Goal: Transaction & Acquisition: Purchase product/service

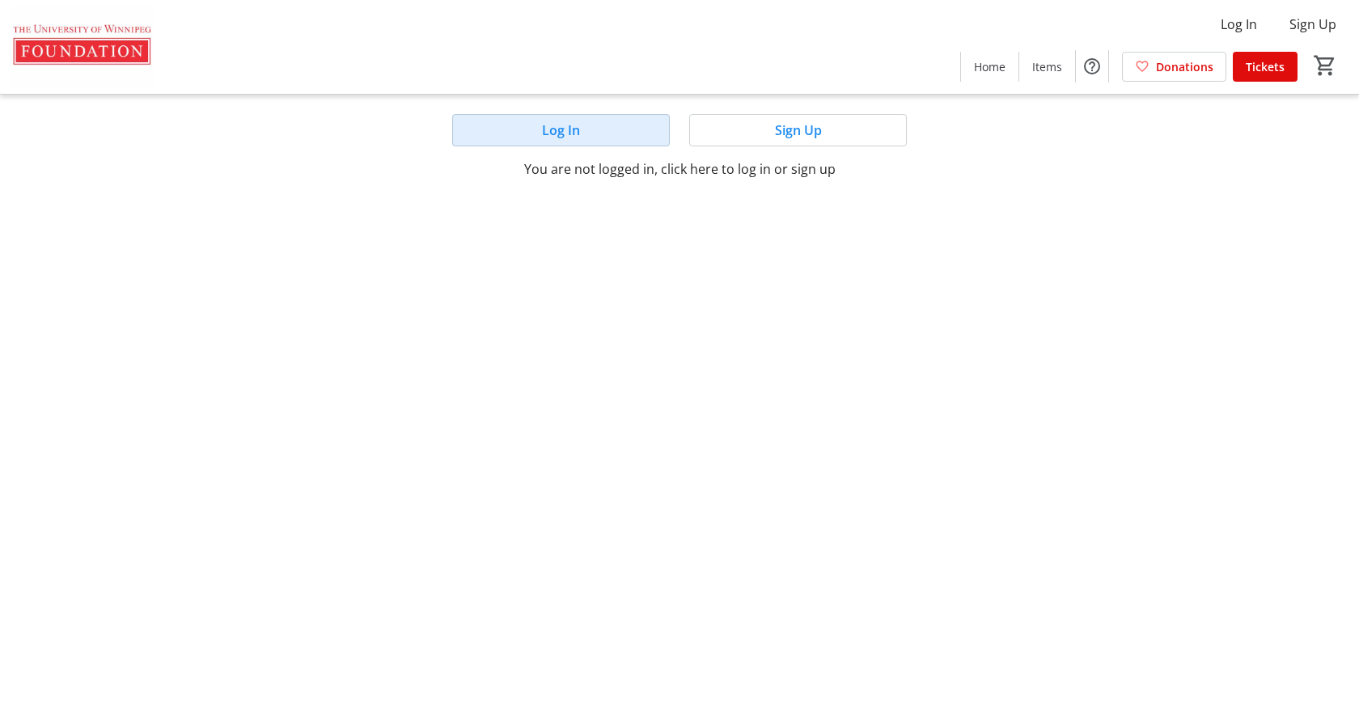
click at [611, 117] on span at bounding box center [561, 130] width 216 height 39
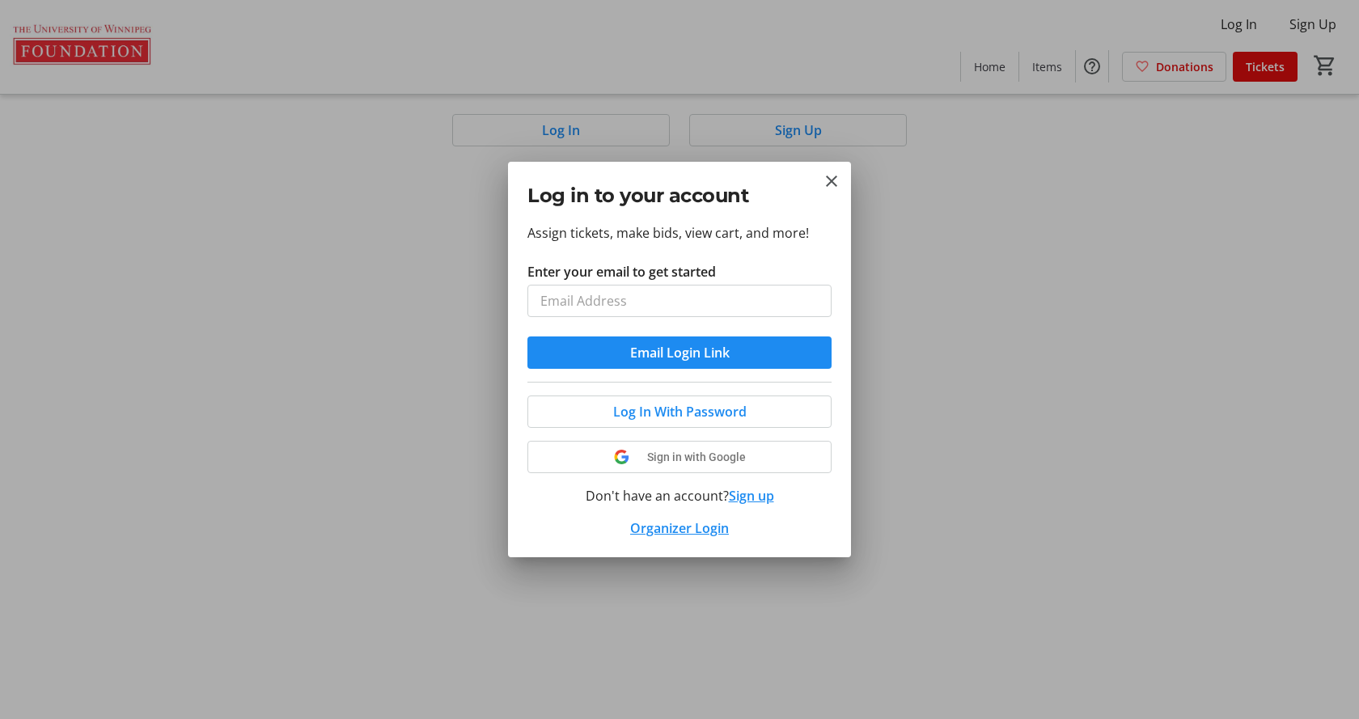
click at [639, 305] on input "Enter your email to get started" at bounding box center [680, 301] width 304 height 32
type input "[EMAIL_ADDRESS][DOMAIN_NAME]"
click at [651, 344] on span "Email Login Link" at bounding box center [680, 352] width 100 height 19
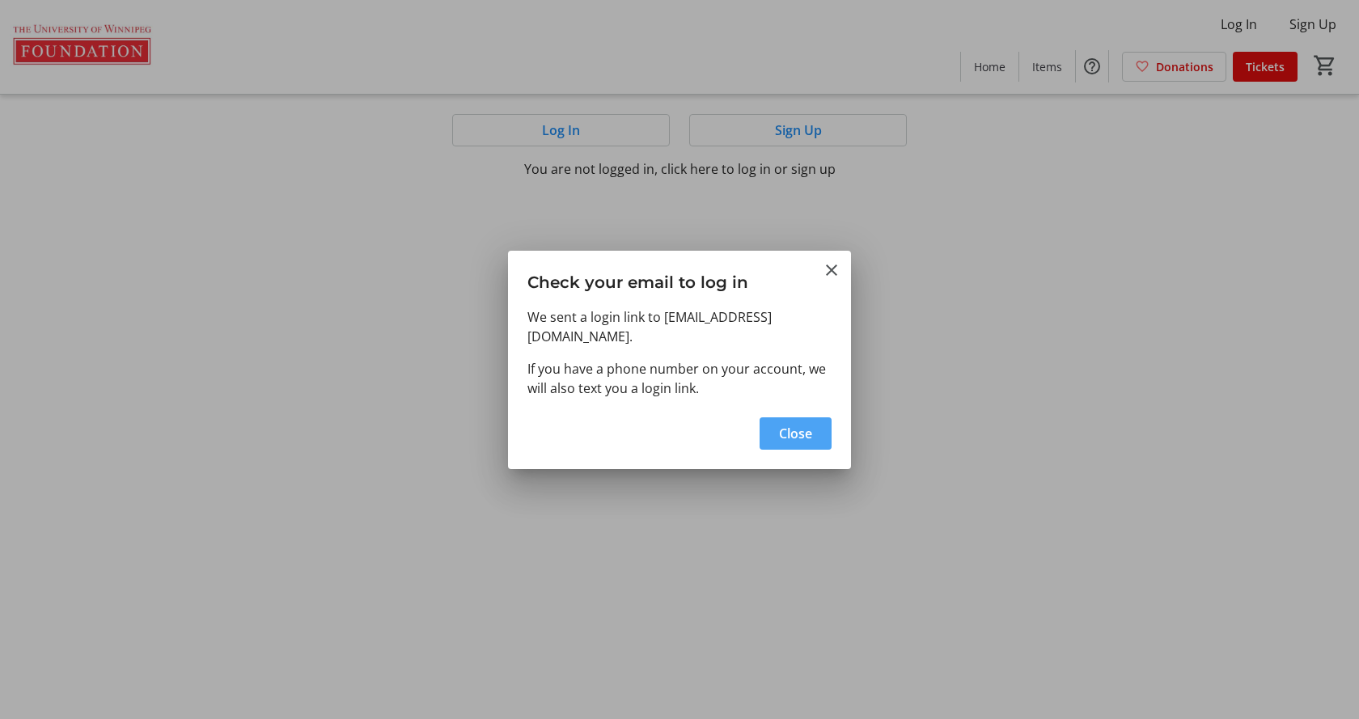
click at [804, 424] on span "Close" at bounding box center [795, 433] width 33 height 19
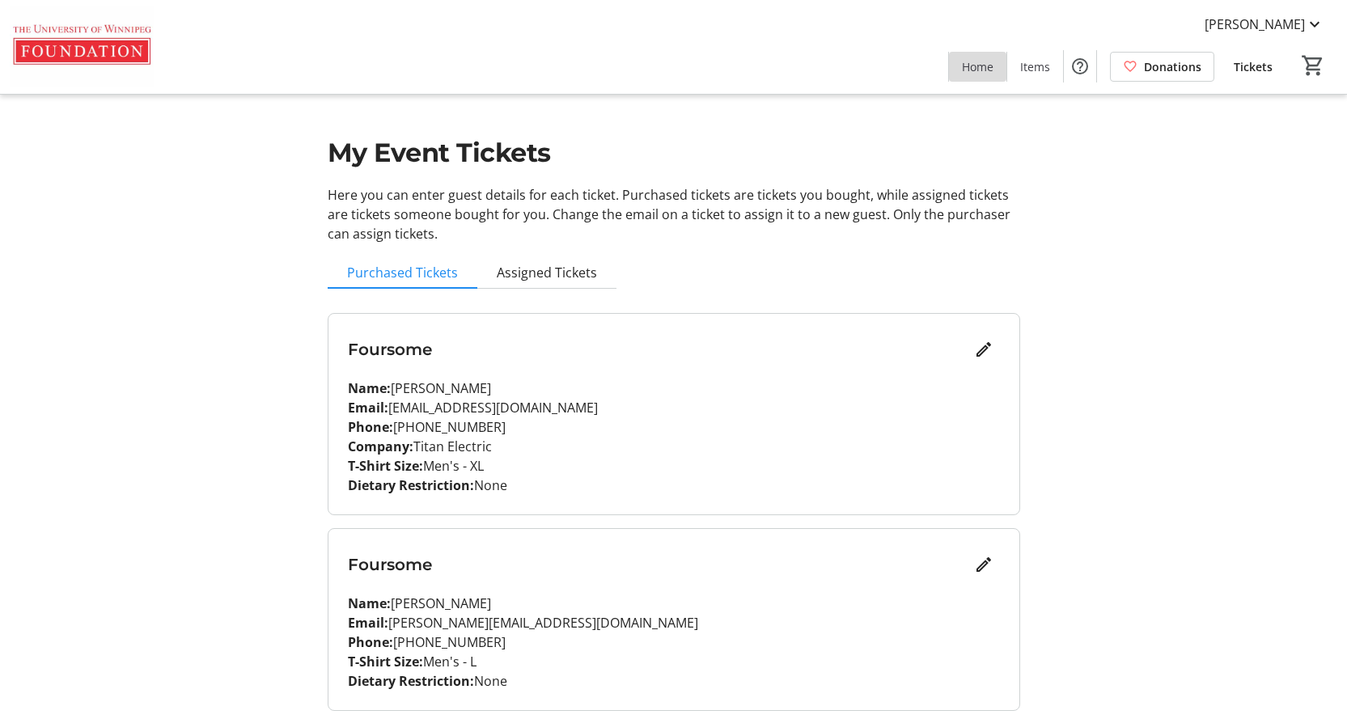
click at [976, 75] on span at bounding box center [977, 66] width 57 height 39
